Goal: Task Accomplishment & Management: Use online tool/utility

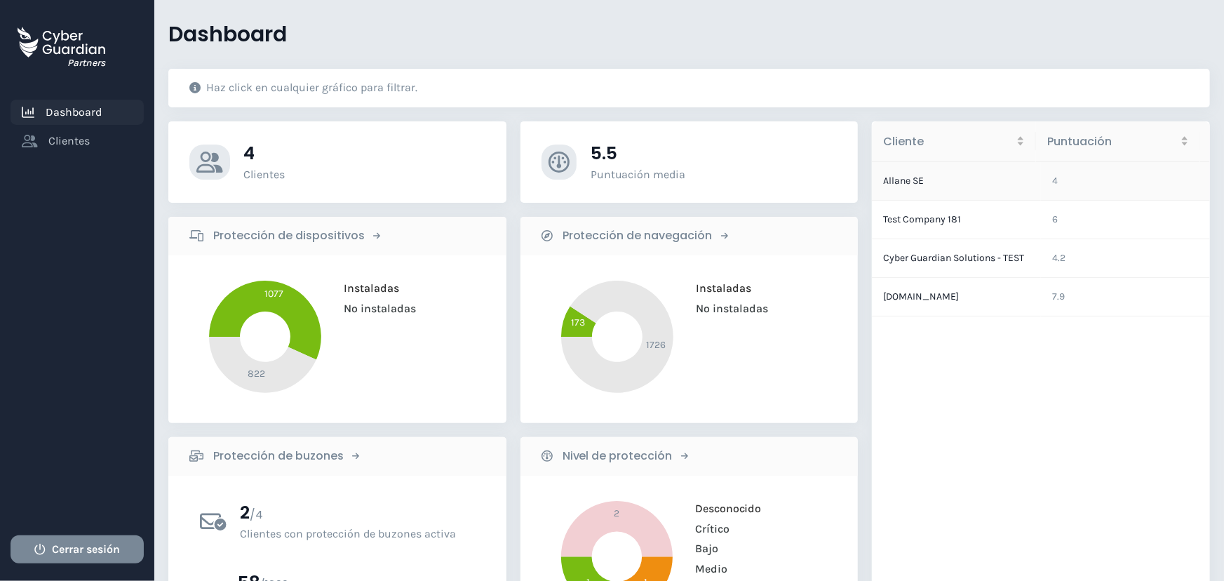
click at [901, 182] on td "Allane SE" at bounding box center [956, 181] width 169 height 39
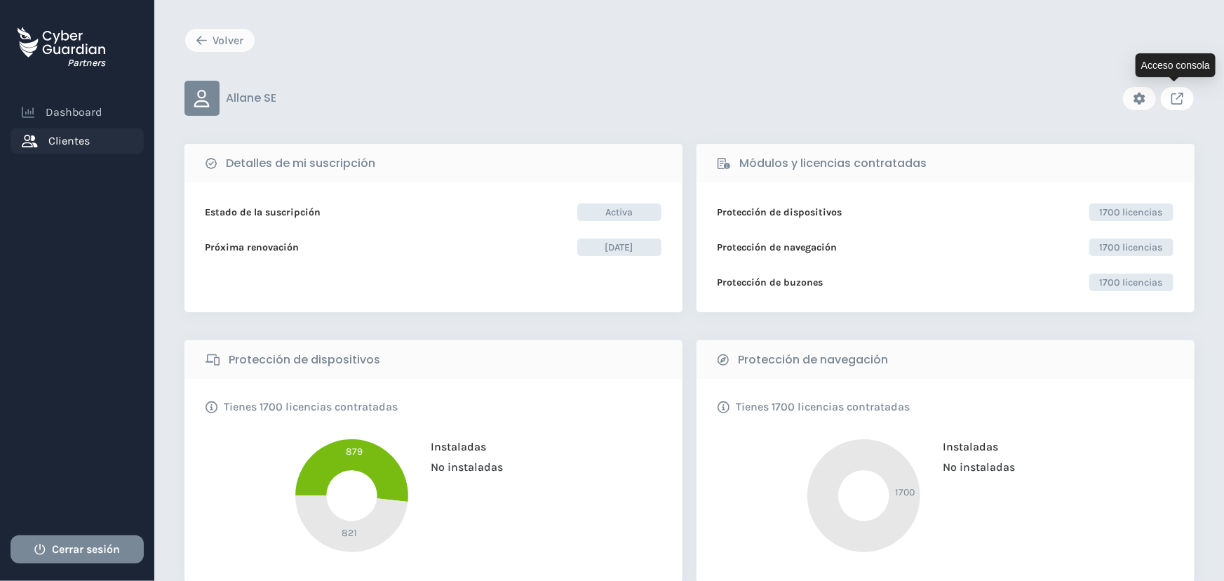
click at [1172, 98] on icon "Link to client console" at bounding box center [1178, 99] width 12 height 12
